Goal: Information Seeking & Learning: Learn about a topic

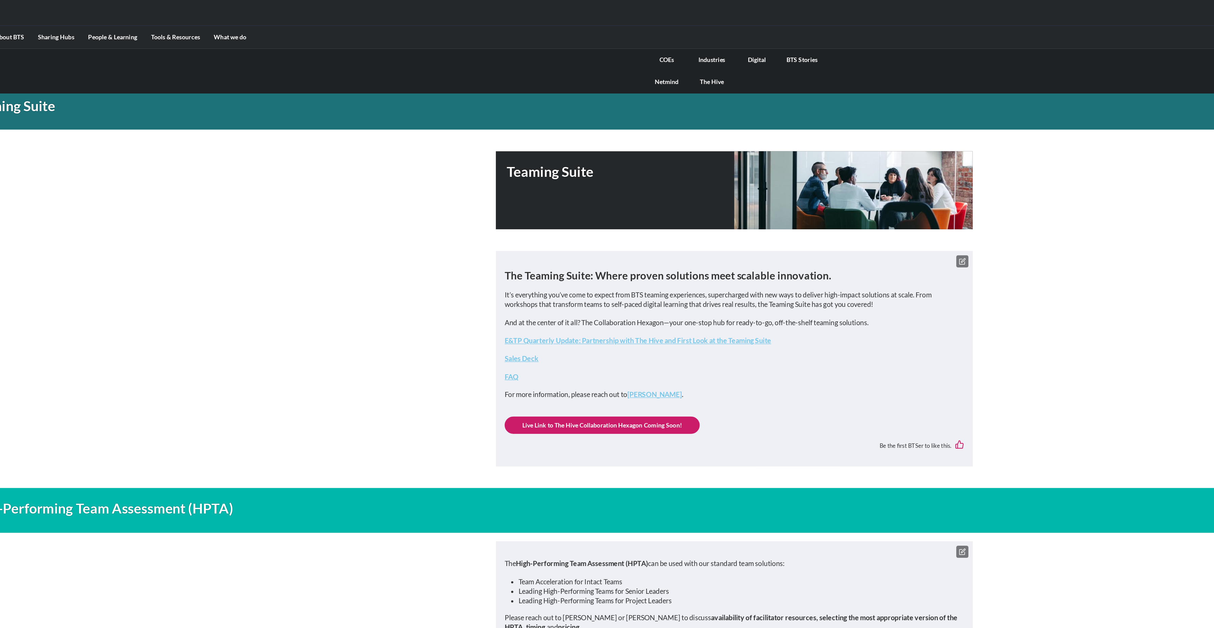
click at [554, 46] on link "COEs" at bounding box center [554, 47] width 35 height 18
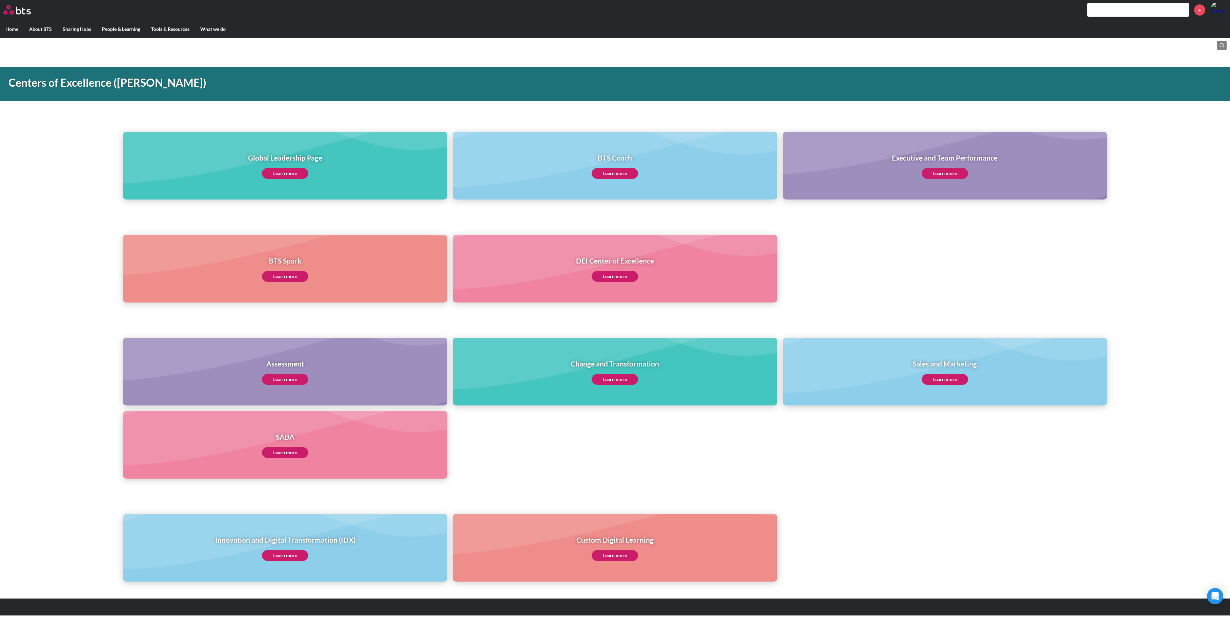
click at [936, 175] on link "Learn more" at bounding box center [944, 173] width 46 height 11
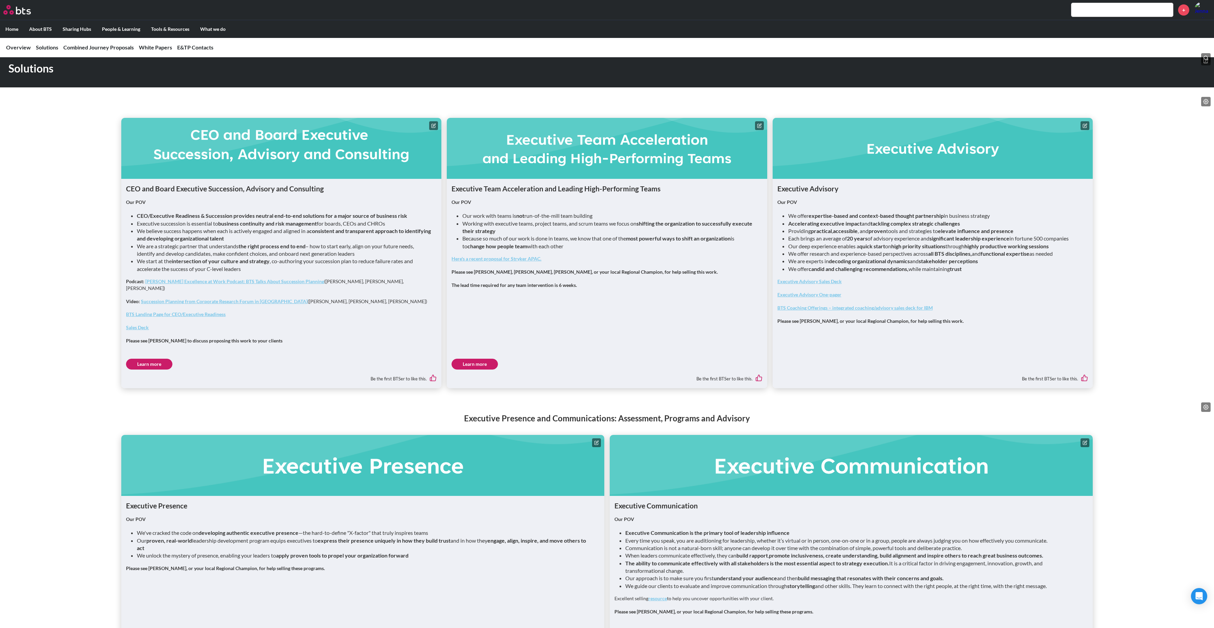
scroll to position [394, 0]
